Goal: Download file/media

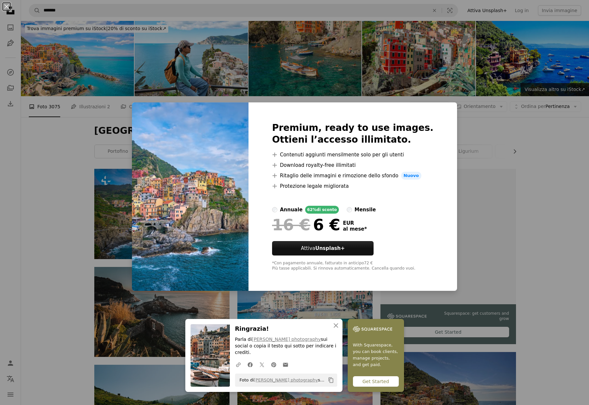
click at [118, 173] on div "An X shape An X shape Chiudi Ringrazia! Parla di [PERSON_NAME] photography sui …" at bounding box center [294, 202] width 589 height 405
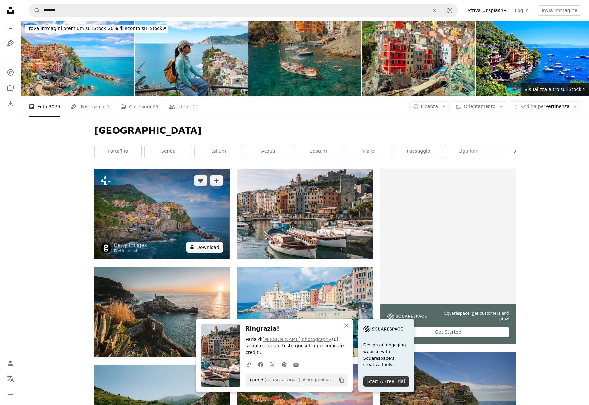
click at [209, 246] on button "A lock Download" at bounding box center [204, 247] width 37 height 10
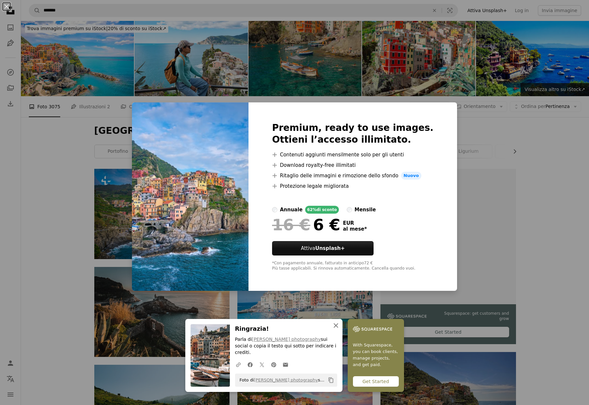
click at [336, 330] on icon "An X shape" at bounding box center [336, 326] width 8 height 8
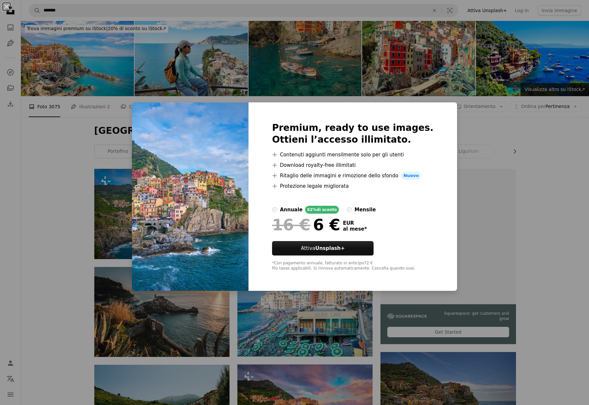
click at [243, 335] on div "An X shape Premium, ready to use images. Ottieni l’accesso illimitato. A plus s…" at bounding box center [294, 202] width 589 height 405
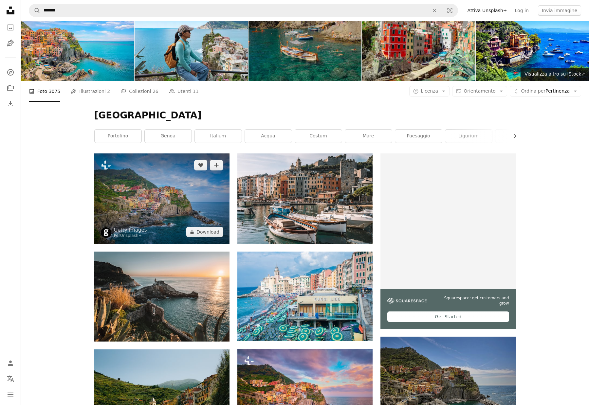
scroll to position [39, 0]
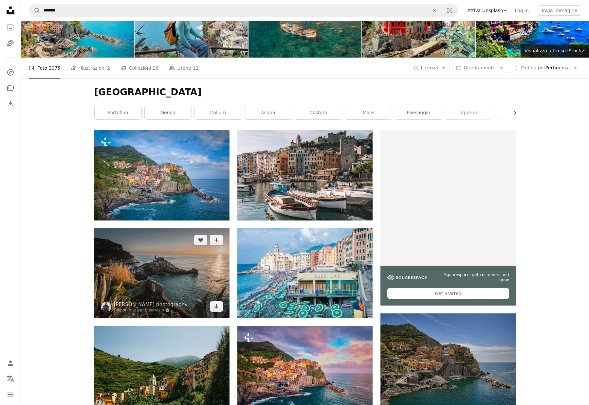
click at [164, 267] on img at bounding box center [161, 273] width 135 height 90
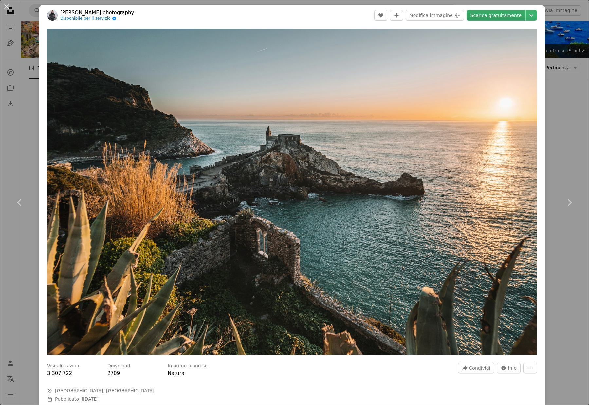
click at [487, 13] on link "Scarica gratuitamente" at bounding box center [495, 15] width 59 height 10
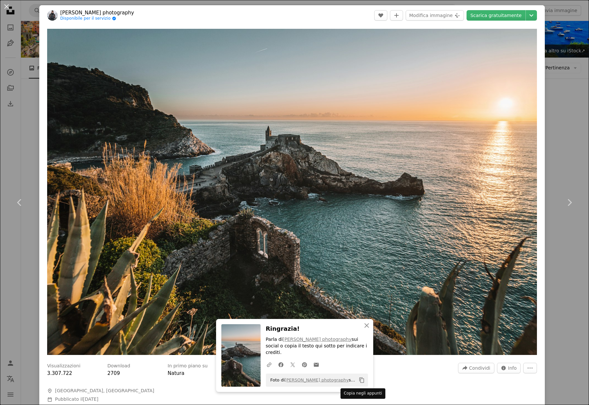
click at [361, 381] on icon "Copy content" at bounding box center [362, 380] width 6 height 6
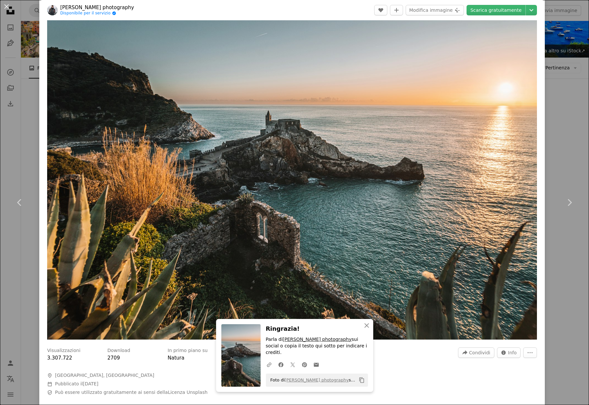
click at [338, 342] on link "[PERSON_NAME] photography" at bounding box center [316, 339] width 69 height 5
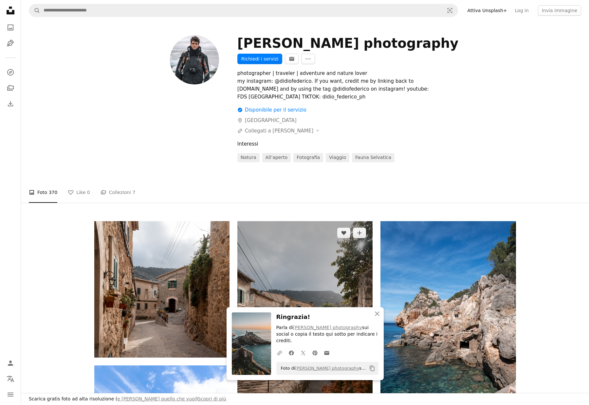
scroll to position [8, 0]
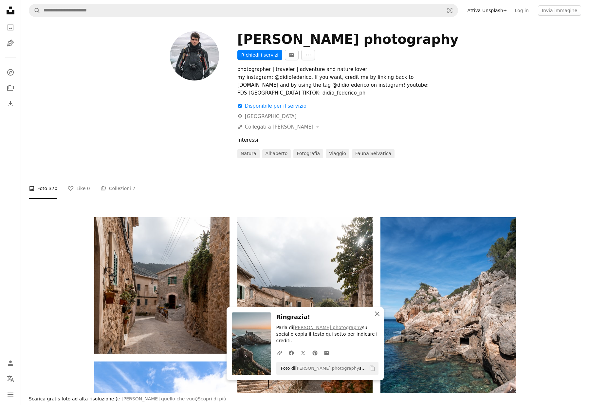
click at [378, 318] on icon "An X shape" at bounding box center [377, 314] width 8 height 8
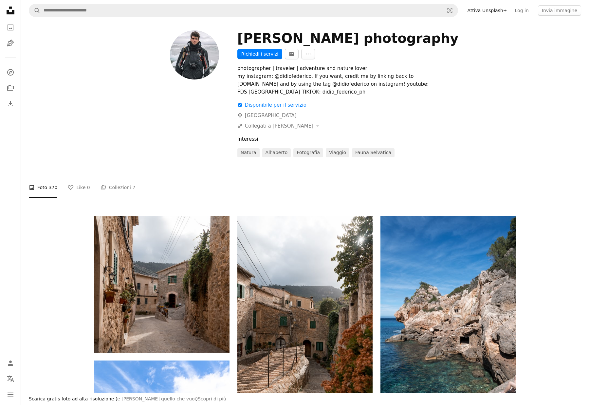
scroll to position [0, 0]
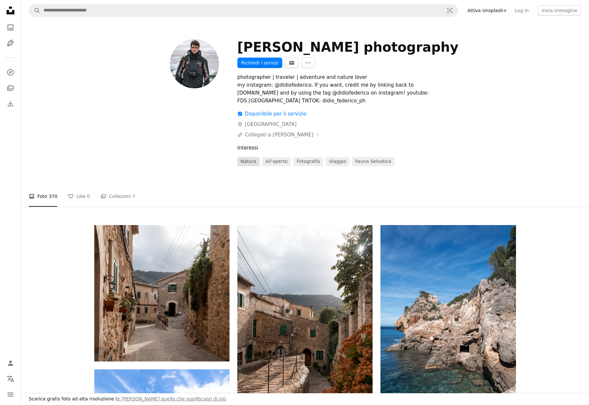
click at [253, 157] on link "natura" at bounding box center [248, 161] width 22 height 9
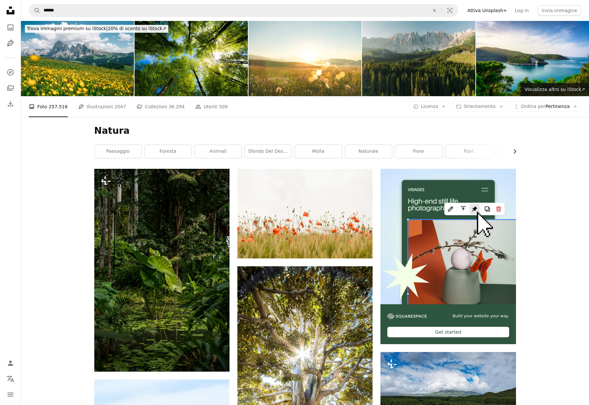
click at [514, 151] on icon "Chevron right" at bounding box center [514, 151] width 7 height 7
click at [213, 151] on link "naturale" at bounding box center [191, 151] width 47 height 13
